Goal: Entertainment & Leisure: Consume media (video, audio)

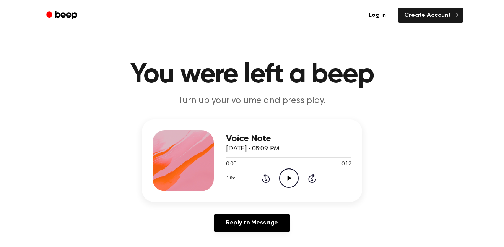
click at [284, 173] on icon "Play Audio" at bounding box center [288, 178] width 19 height 19
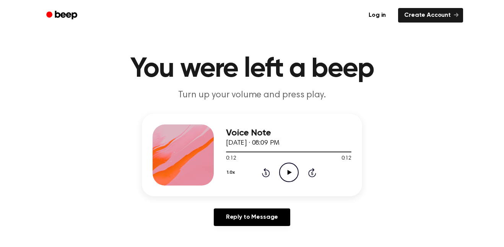
scroll to position [5, 0]
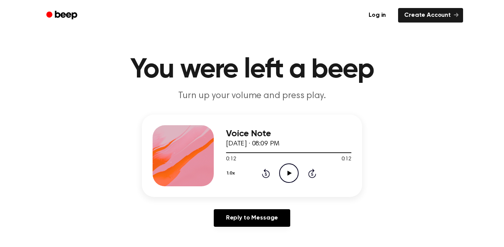
click at [282, 169] on icon "Play Audio" at bounding box center [288, 173] width 19 height 19
click at [294, 170] on icon "Pause Audio" at bounding box center [288, 173] width 19 height 19
click at [286, 183] on circle at bounding box center [288, 173] width 19 height 19
click at [281, 177] on icon "Pause Audio" at bounding box center [288, 173] width 19 height 19
click at [268, 190] on div "Voice Note [DATE] · 08:09 PM 0:04 0:12 Your browser does not support the [objec…" at bounding box center [252, 156] width 220 height 83
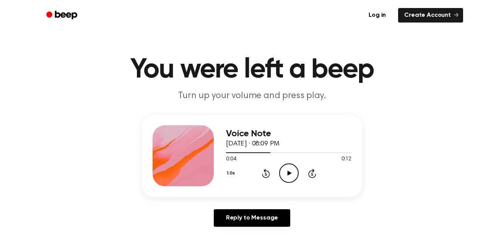
scroll to position [0, 0]
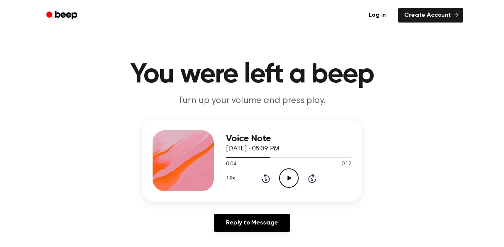
click at [266, 179] on icon at bounding box center [266, 179] width 2 height 3
click at [264, 183] on icon at bounding box center [266, 178] width 8 height 9
click at [262, 177] on icon "Rewind 5 seconds" at bounding box center [266, 179] width 8 height 10
click at [280, 161] on div at bounding box center [288, 157] width 125 height 6
click at [289, 177] on icon "Play Audio" at bounding box center [288, 178] width 19 height 19
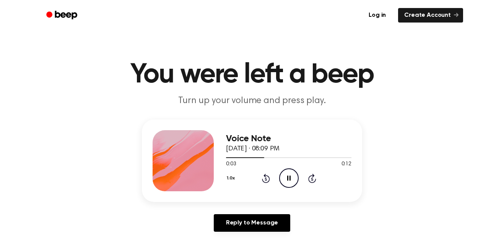
click at [269, 179] on icon at bounding box center [266, 178] width 8 height 9
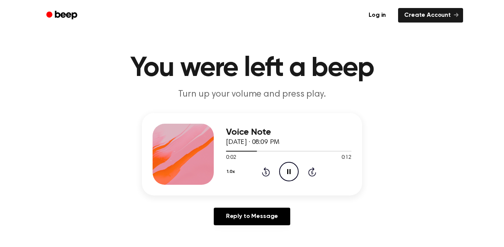
scroll to position [12, 0]
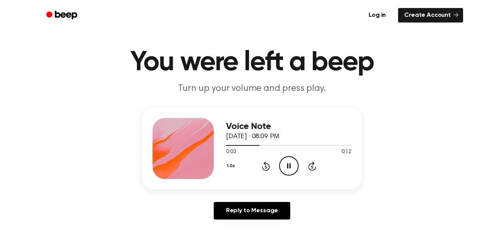
click at [281, 166] on icon "Pause Audio" at bounding box center [288, 165] width 19 height 19
click at [284, 163] on icon "Play Audio" at bounding box center [288, 165] width 19 height 19
click at [286, 169] on icon "Pause Audio" at bounding box center [288, 165] width 19 height 19
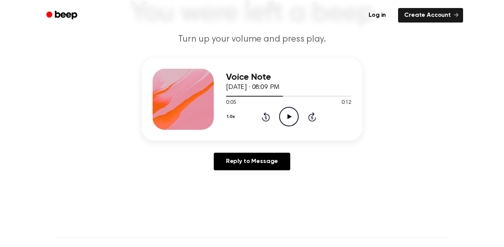
scroll to position [63, 0]
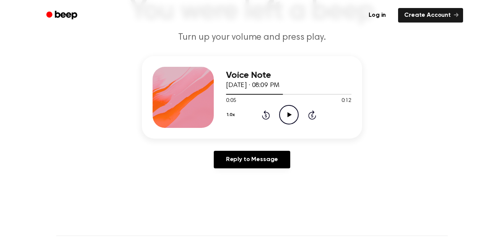
click at [46, 159] on div "Voice Note [DATE] · 08:09 PM 0:05 0:12 Your browser does not support the [objec…" at bounding box center [252, 115] width 486 height 119
click at [289, 112] on icon "Play Audio" at bounding box center [288, 114] width 19 height 19
click at [296, 110] on icon "Pause Audio" at bounding box center [288, 114] width 19 height 19
click at [287, 119] on icon "Play Audio" at bounding box center [288, 114] width 19 height 19
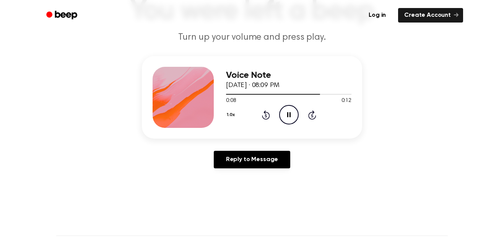
click at [291, 112] on icon "Pause Audio" at bounding box center [288, 114] width 19 height 19
